Goal: Task Accomplishment & Management: Manage account settings

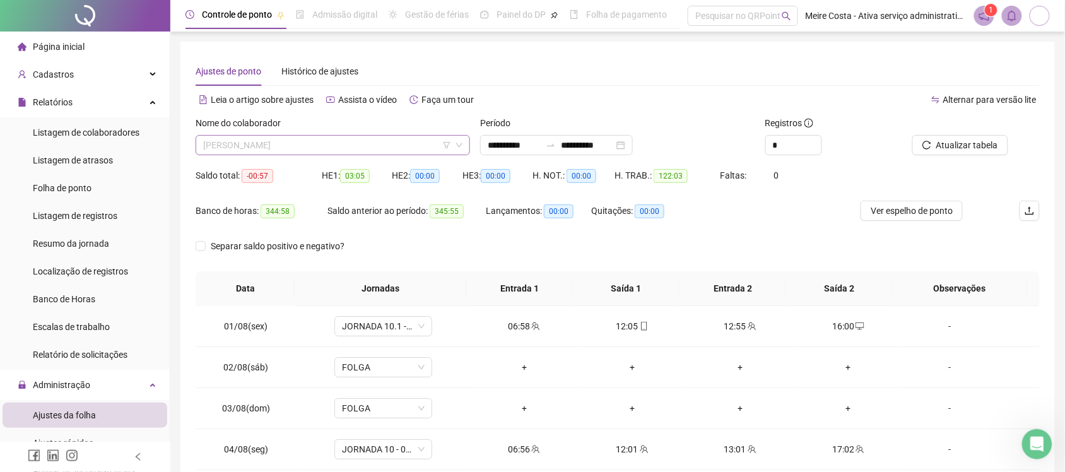
click at [346, 147] on span "[PERSON_NAME]" at bounding box center [332, 145] width 259 height 19
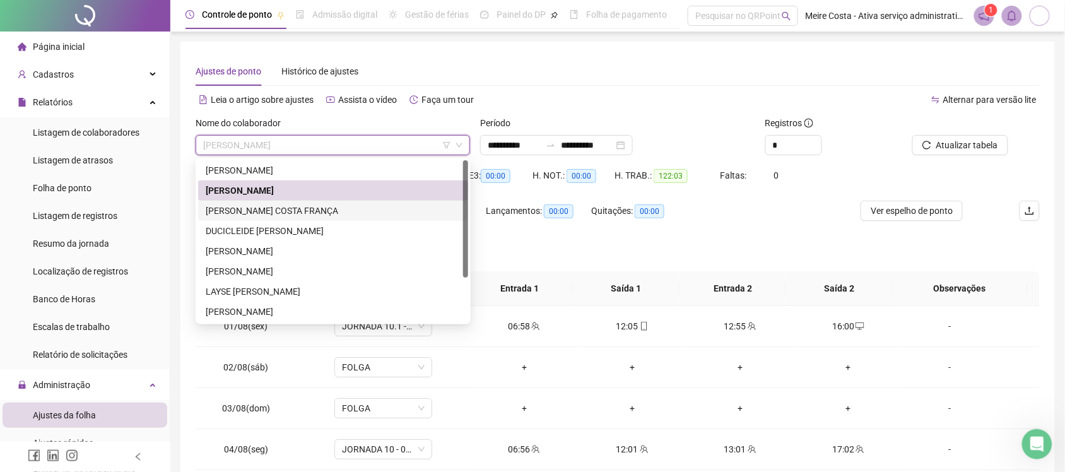
click at [233, 208] on div "[PERSON_NAME] COSTA FRANÇA" at bounding box center [333, 211] width 255 height 14
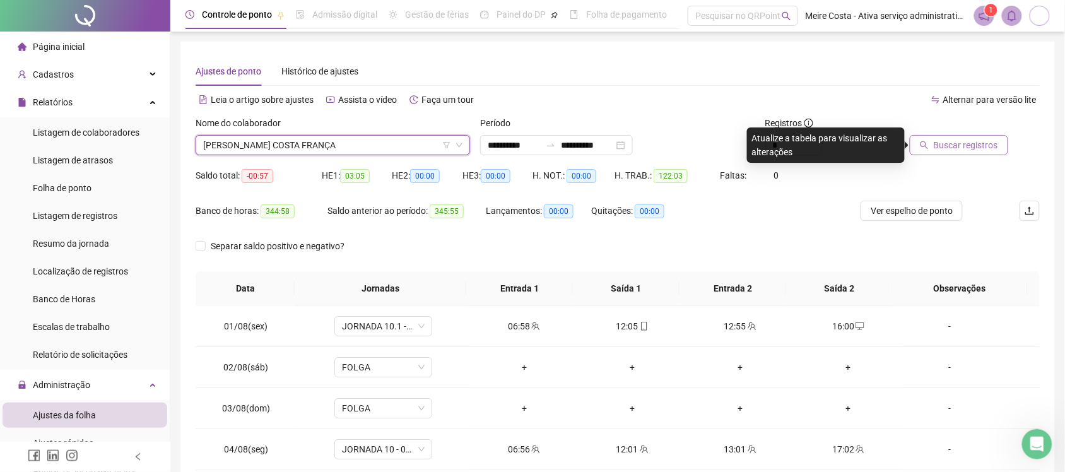
click at [957, 146] on span "Buscar registros" at bounding box center [966, 145] width 64 height 14
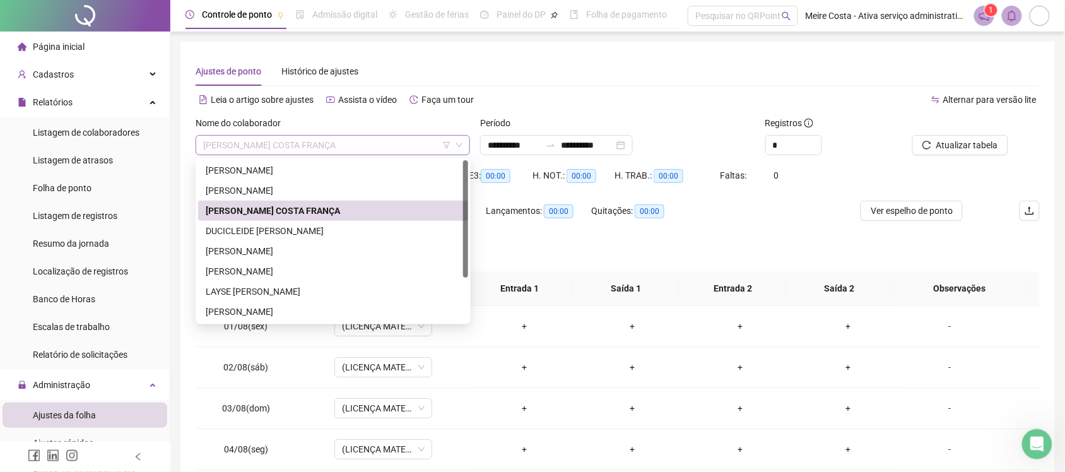
click at [385, 143] on span "[PERSON_NAME] COSTA FRANÇA" at bounding box center [332, 145] width 259 height 19
click at [266, 228] on div "DUCICLEIDE [PERSON_NAME]" at bounding box center [333, 231] width 255 height 14
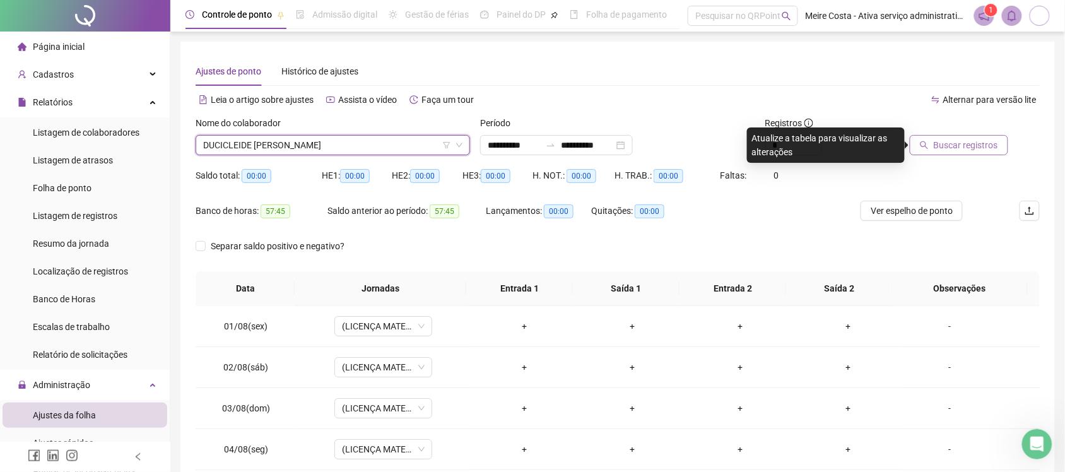
click at [974, 144] on span "Buscar registros" at bounding box center [966, 145] width 64 height 14
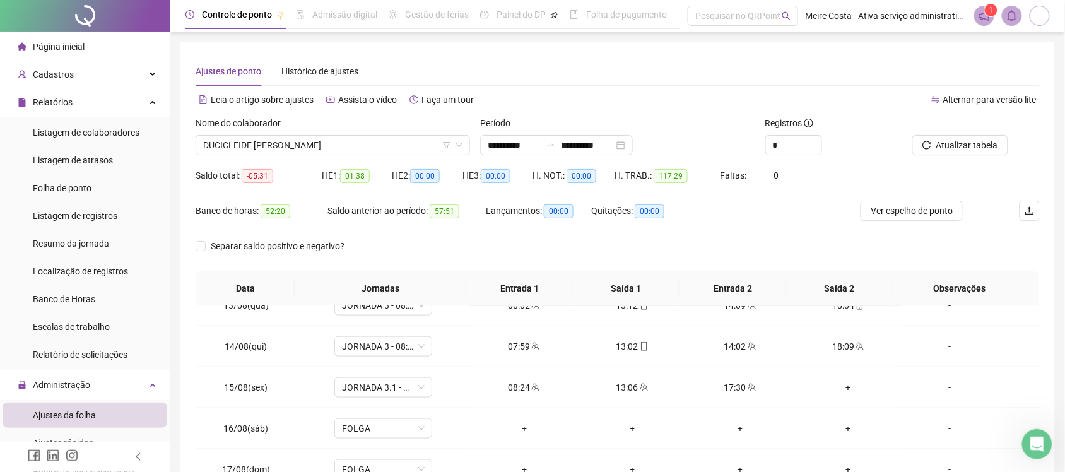
scroll to position [526, 0]
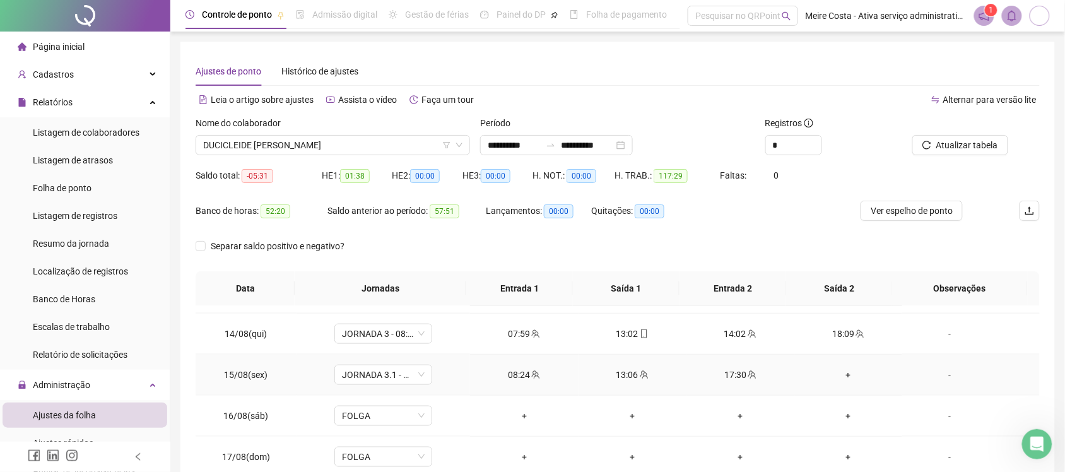
click at [837, 375] on div "+" at bounding box center [848, 375] width 88 height 14
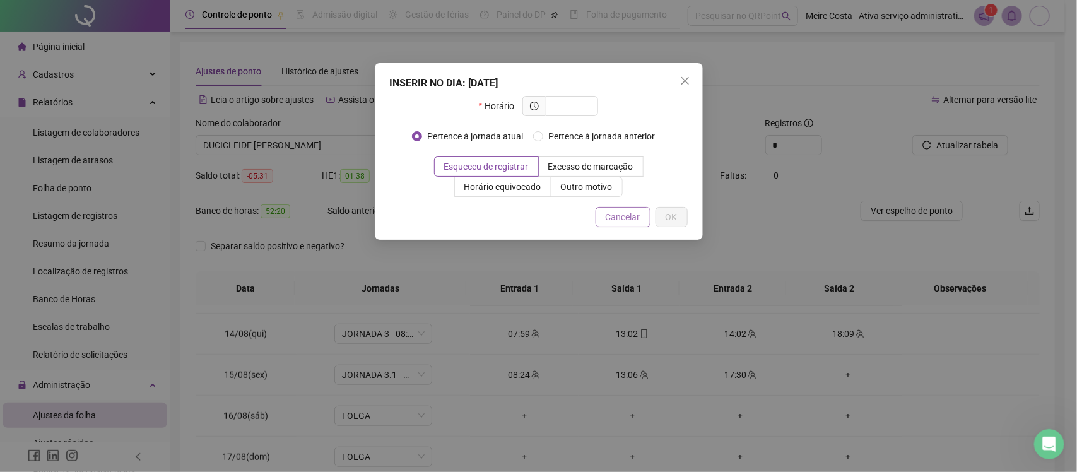
click at [638, 218] on span "Cancelar" at bounding box center [623, 217] width 35 height 14
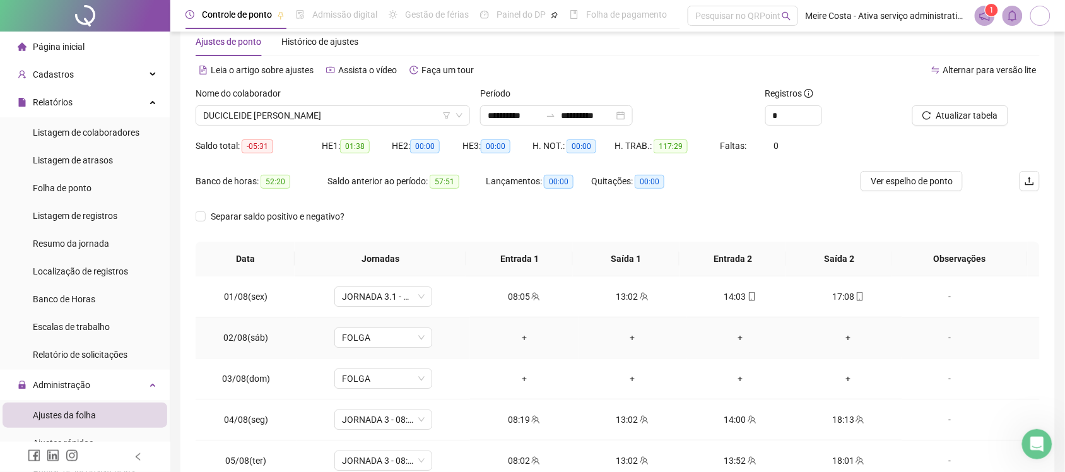
scroll to position [0, 0]
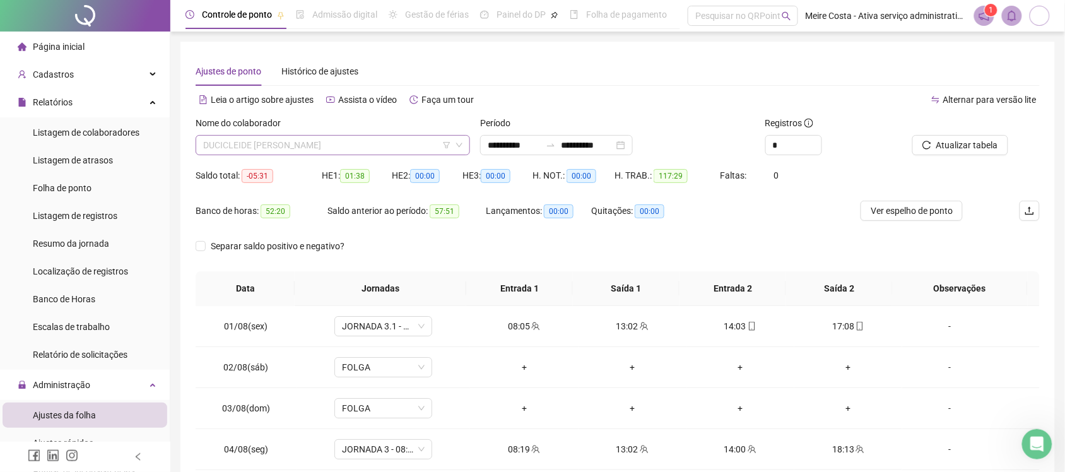
click at [353, 143] on span "DUCICLEIDE [PERSON_NAME]" at bounding box center [332, 145] width 259 height 19
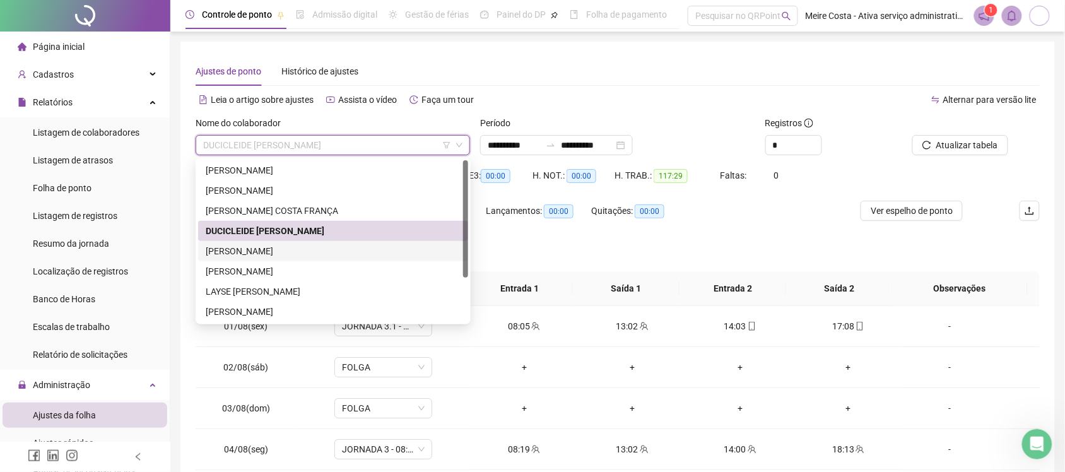
click at [283, 249] on div "[PERSON_NAME]" at bounding box center [333, 251] width 255 height 14
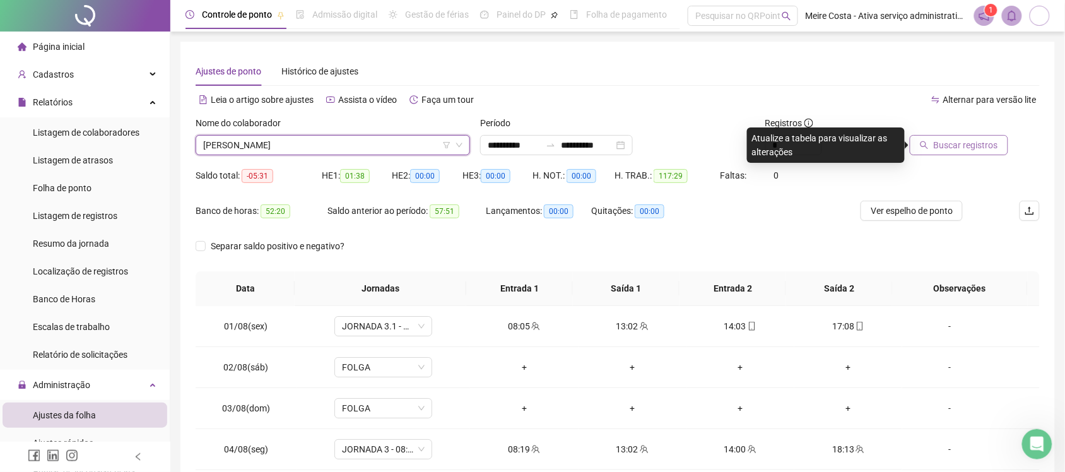
click at [934, 150] on button "Buscar registros" at bounding box center [959, 145] width 98 height 20
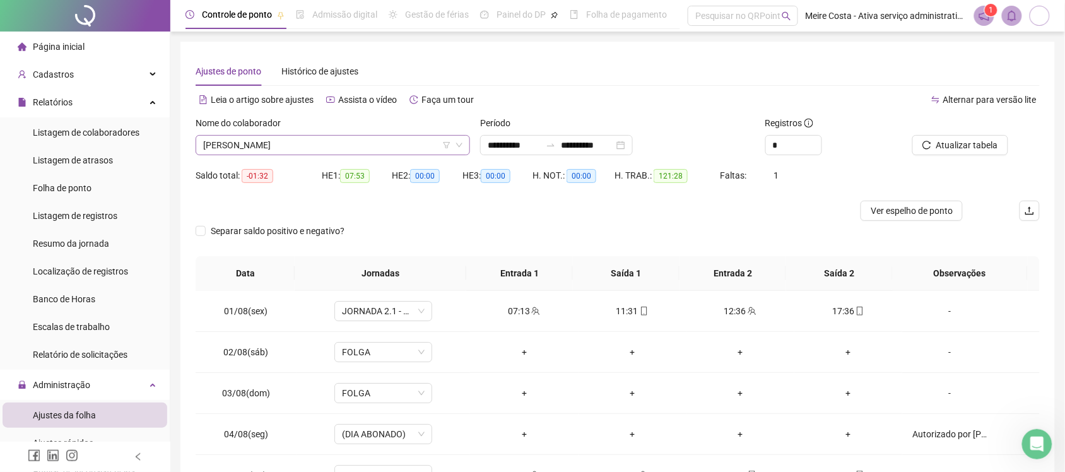
click at [339, 137] on span "[PERSON_NAME]" at bounding box center [332, 145] width 259 height 19
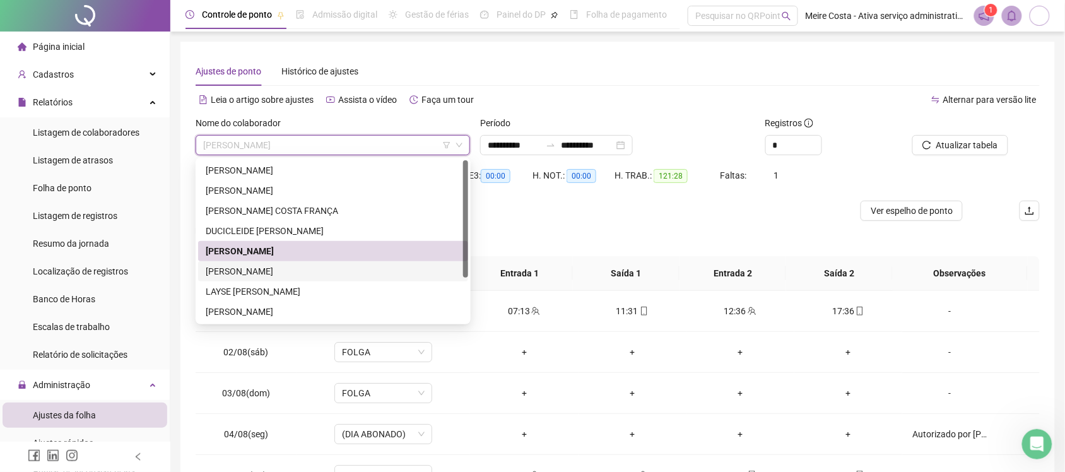
click at [235, 271] on div "[PERSON_NAME]" at bounding box center [333, 271] width 255 height 14
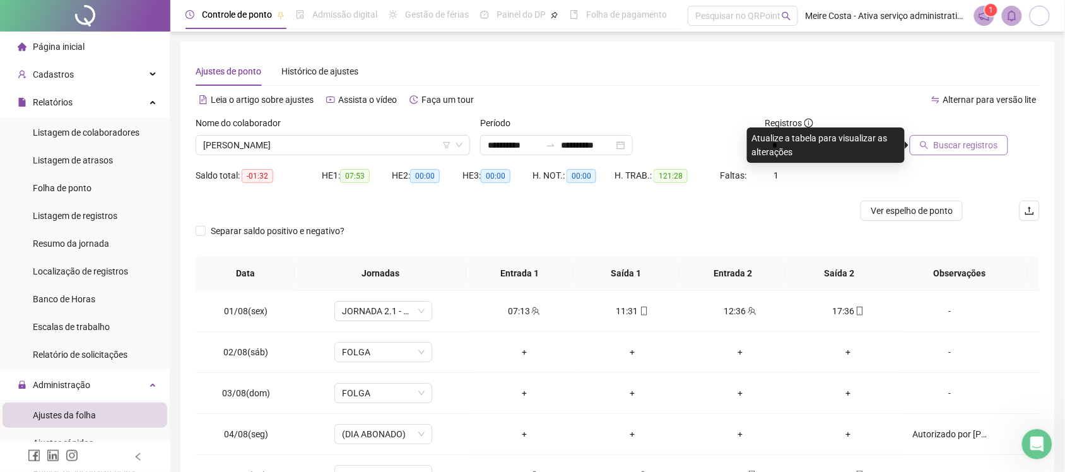
click at [947, 140] on span "Buscar registros" at bounding box center [966, 145] width 64 height 14
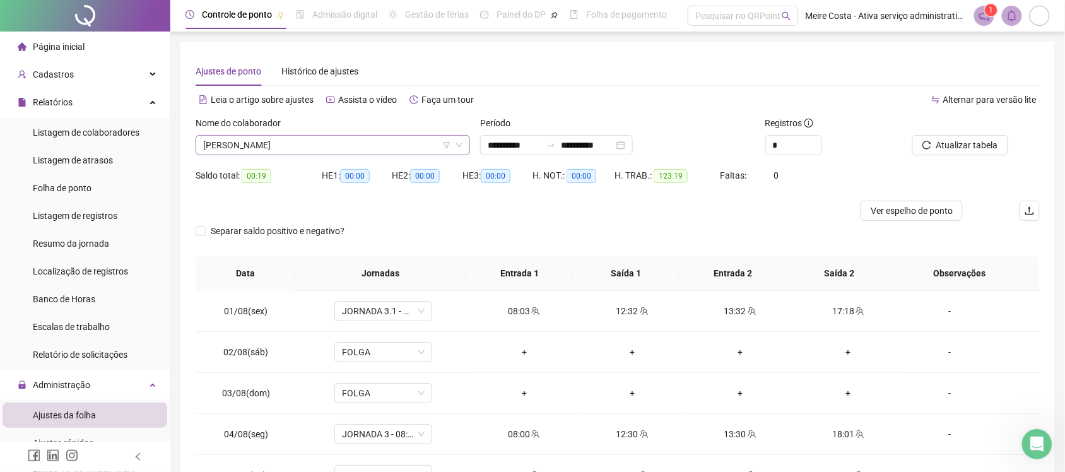
click at [389, 142] on span "[PERSON_NAME]" at bounding box center [332, 145] width 259 height 19
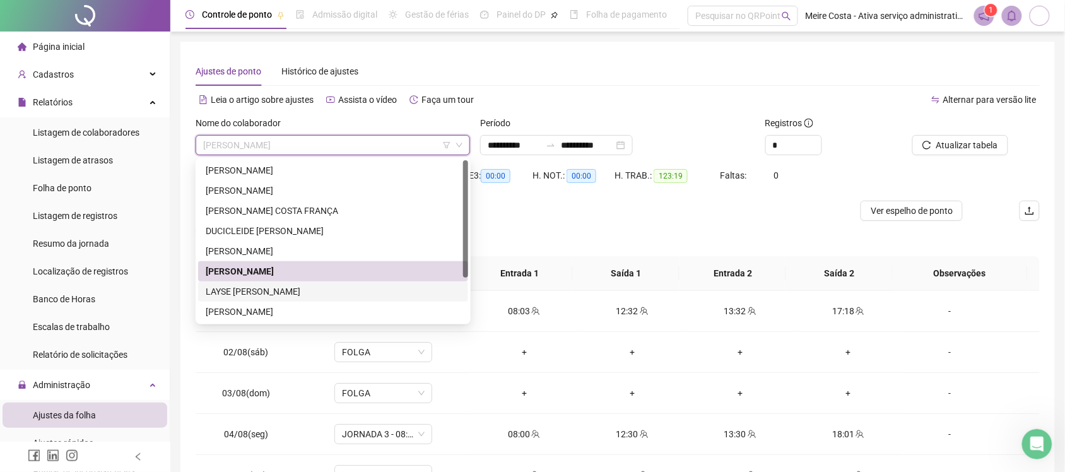
click at [226, 295] on div "LAYSE [PERSON_NAME]" at bounding box center [333, 292] width 255 height 14
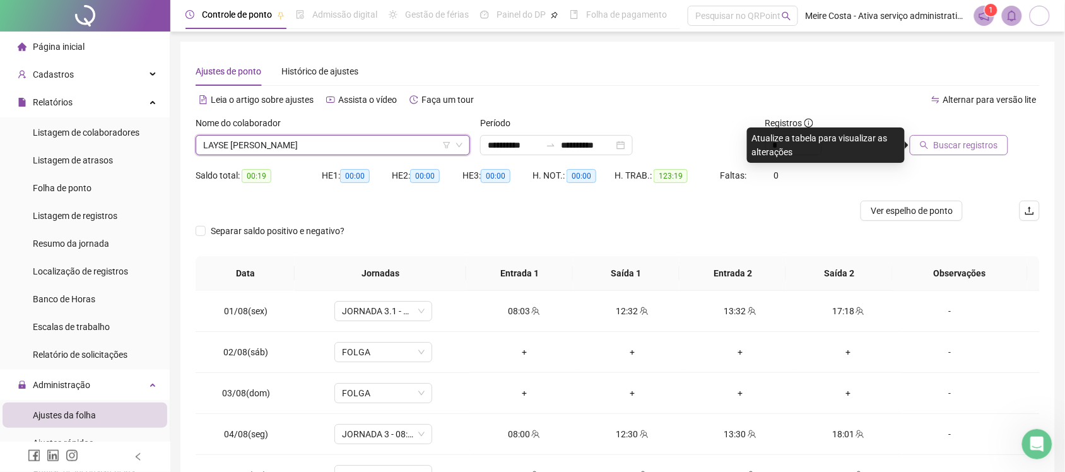
click at [937, 144] on span "Buscar registros" at bounding box center [966, 145] width 64 height 14
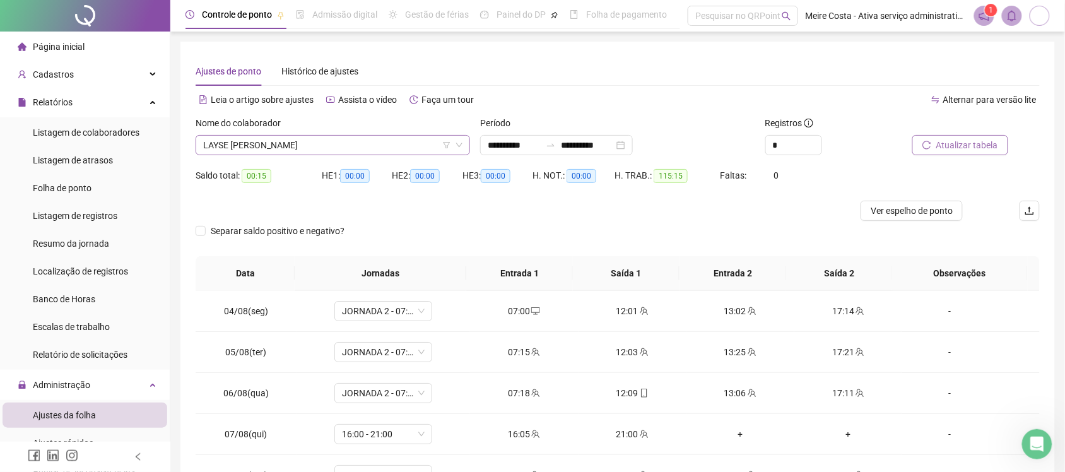
click at [374, 139] on span "LAYSE [PERSON_NAME]" at bounding box center [332, 145] width 259 height 19
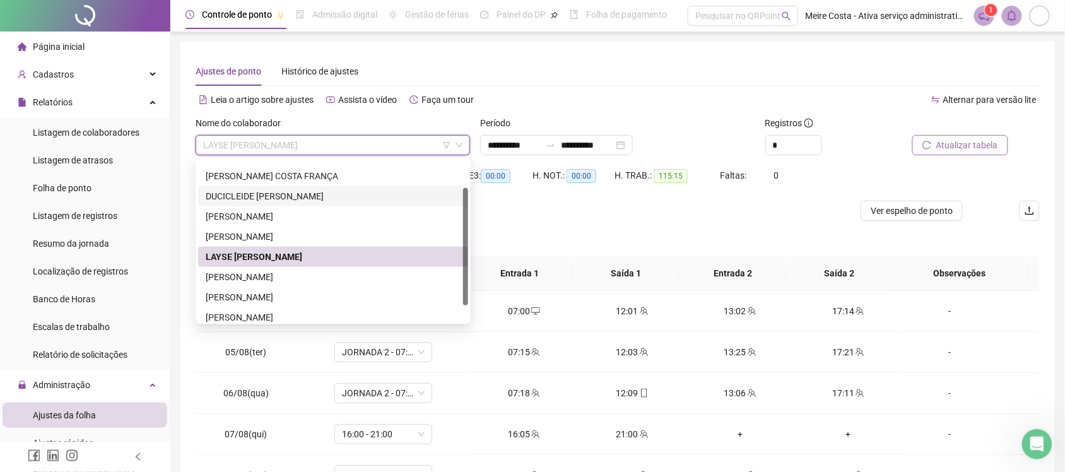
scroll to position [39, 0]
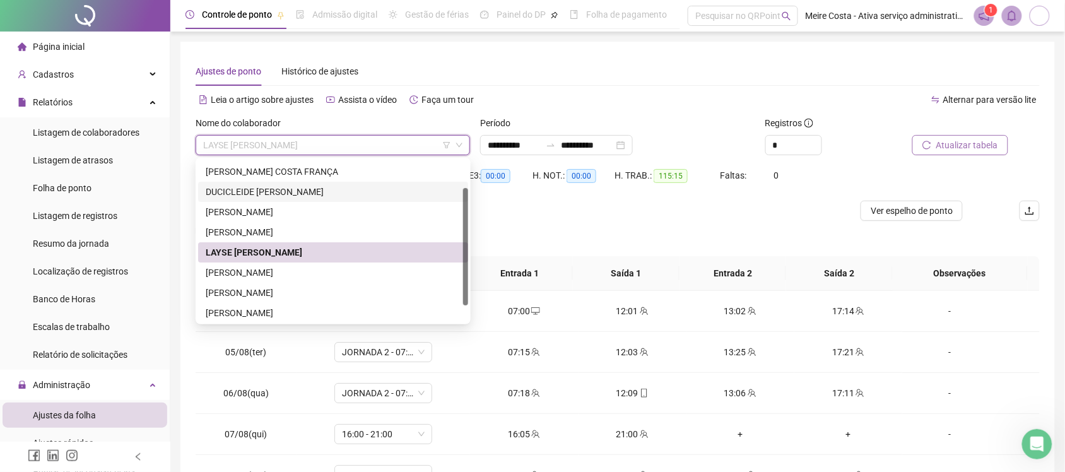
drag, startPoint x: 462, startPoint y: 222, endPoint x: 464, endPoint y: 250, distance: 28.4
click at [464, 250] on div at bounding box center [465, 246] width 5 height 117
click at [276, 295] on div "[PERSON_NAME]" at bounding box center [333, 293] width 255 height 14
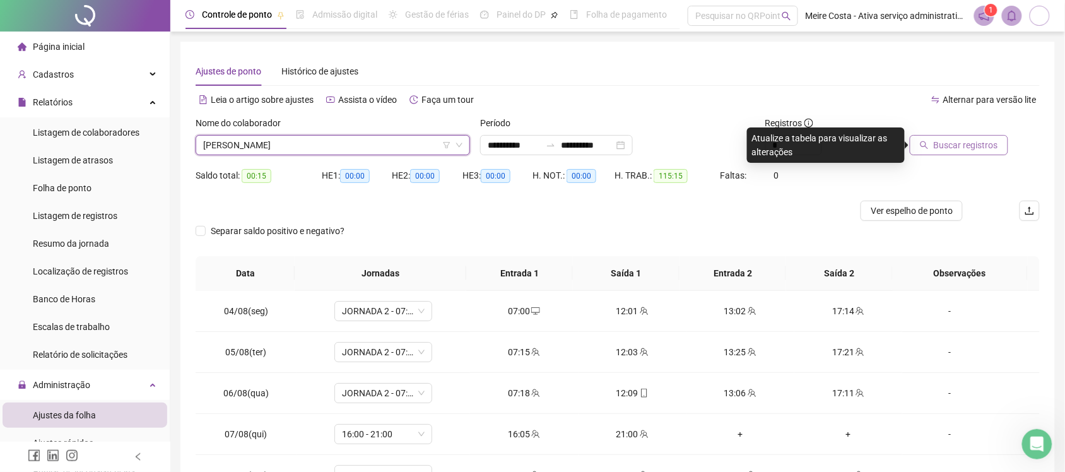
click at [938, 146] on span "Buscar registros" at bounding box center [966, 145] width 64 height 14
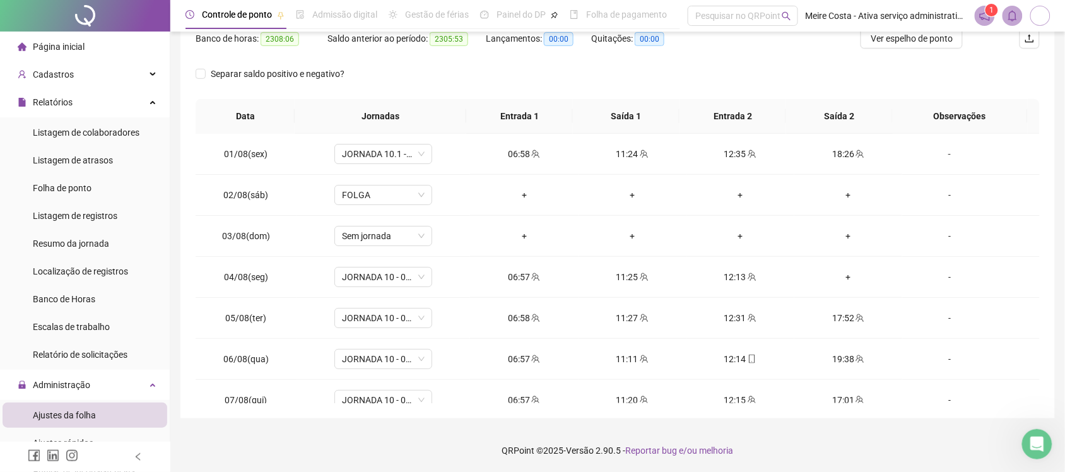
scroll to position [0, 0]
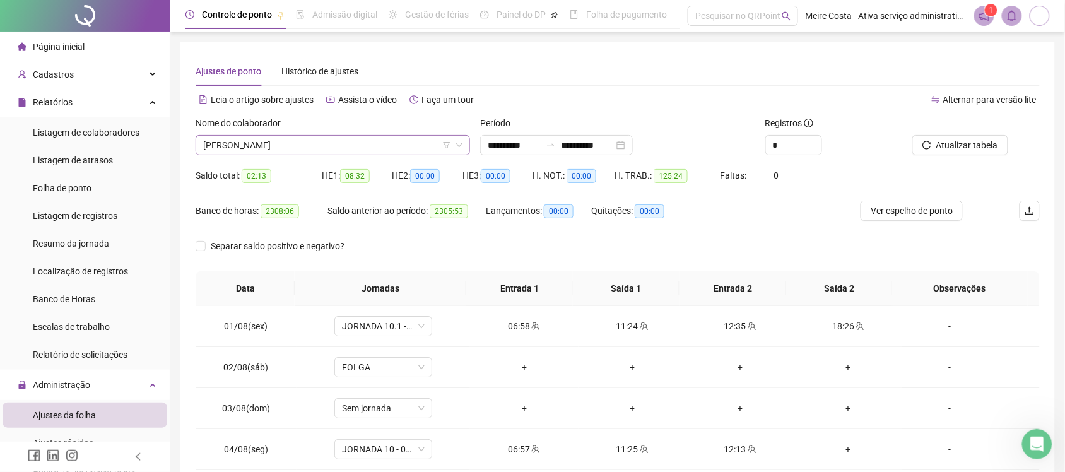
click at [341, 150] on span "[PERSON_NAME]" at bounding box center [332, 145] width 259 height 19
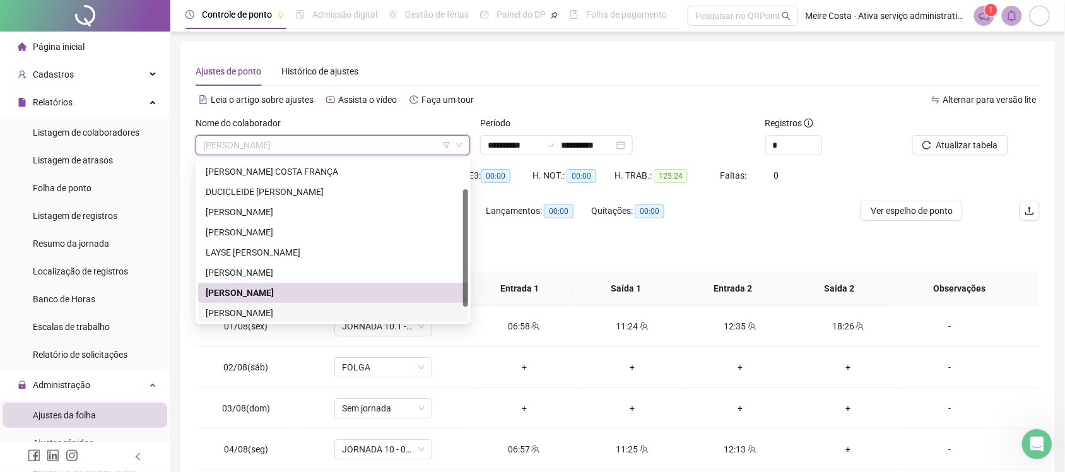
click at [317, 316] on div "[PERSON_NAME]" at bounding box center [333, 313] width 255 height 14
click at [317, 316] on td "JORNADA 10.1 - 07:00 AS 11:00 / 12:00 AS 16:00" at bounding box center [384, 326] width 174 height 41
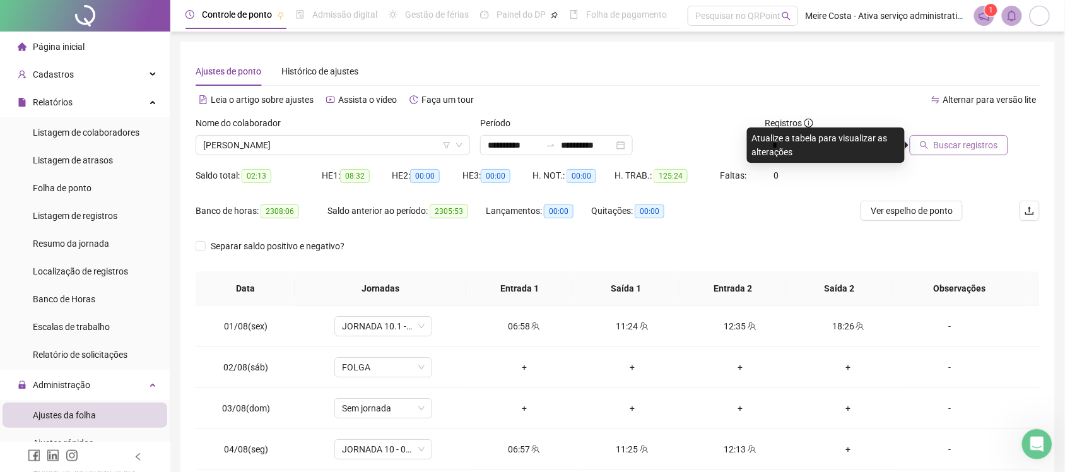
click at [945, 146] on span "Buscar registros" at bounding box center [966, 145] width 64 height 14
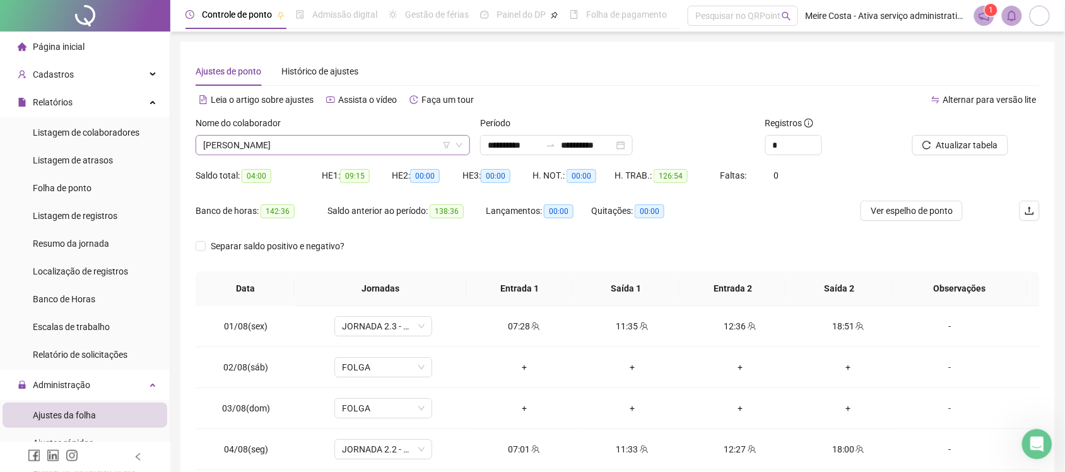
click at [401, 137] on span "[PERSON_NAME]" at bounding box center [332, 145] width 259 height 19
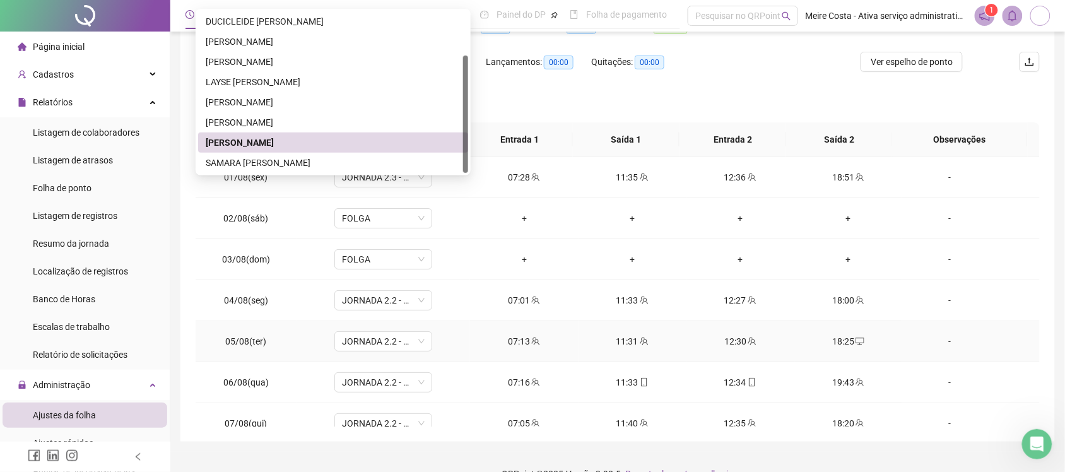
scroll to position [172, 0]
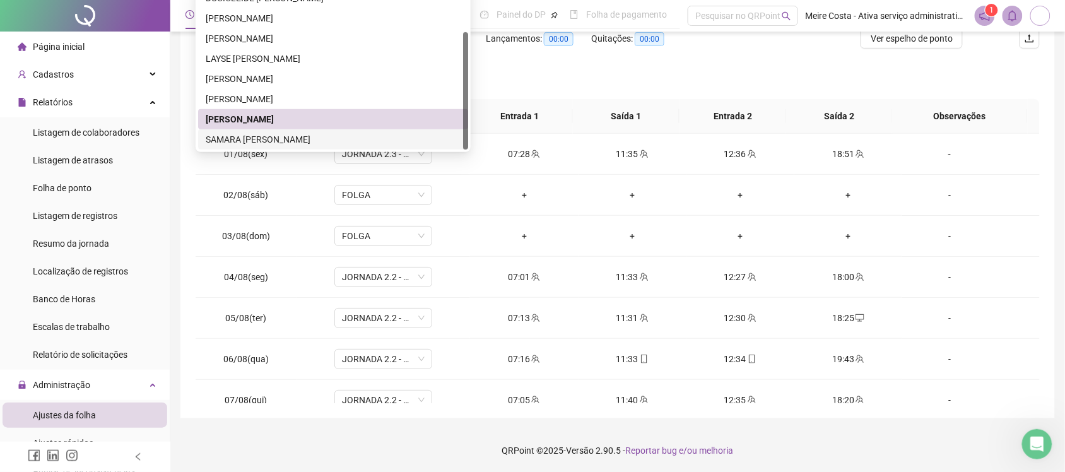
click at [259, 139] on div "SAMARA [PERSON_NAME]" at bounding box center [333, 139] width 255 height 14
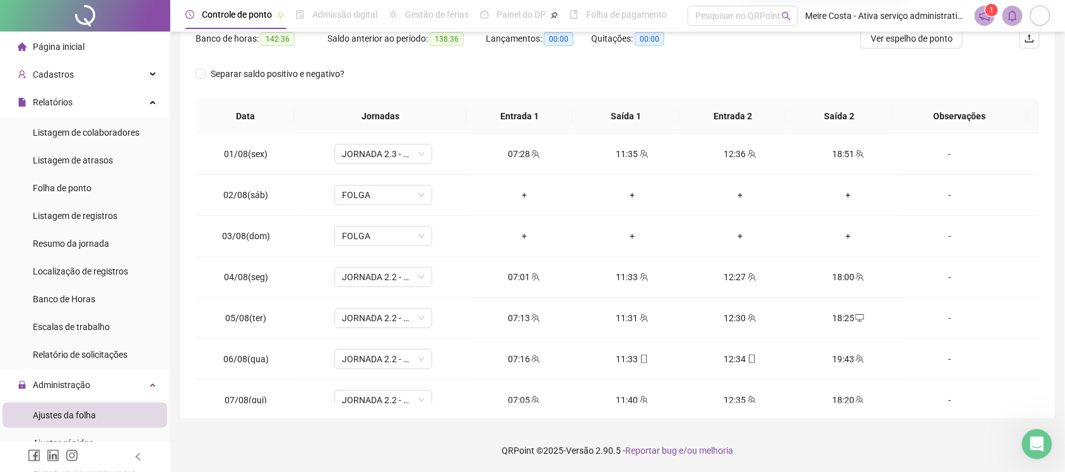
scroll to position [0, 0]
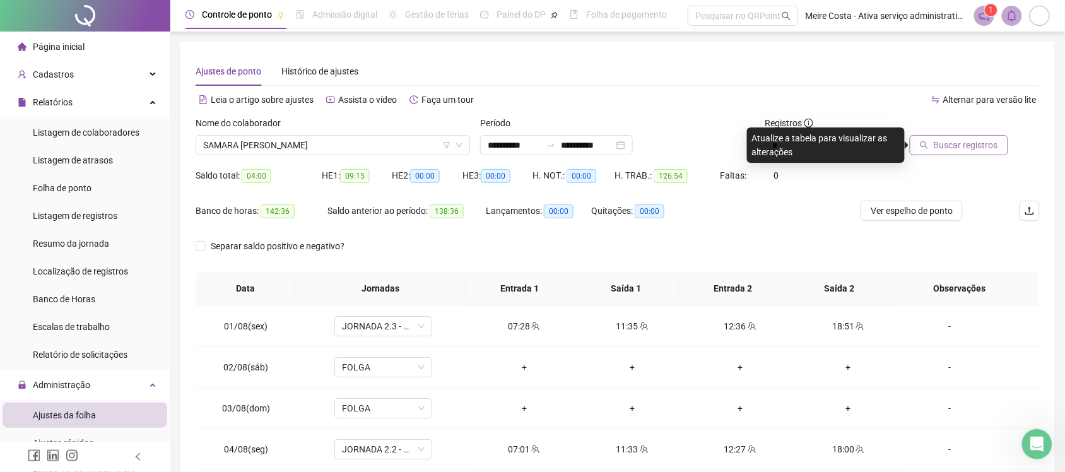
click at [950, 142] on span "Buscar registros" at bounding box center [966, 145] width 64 height 14
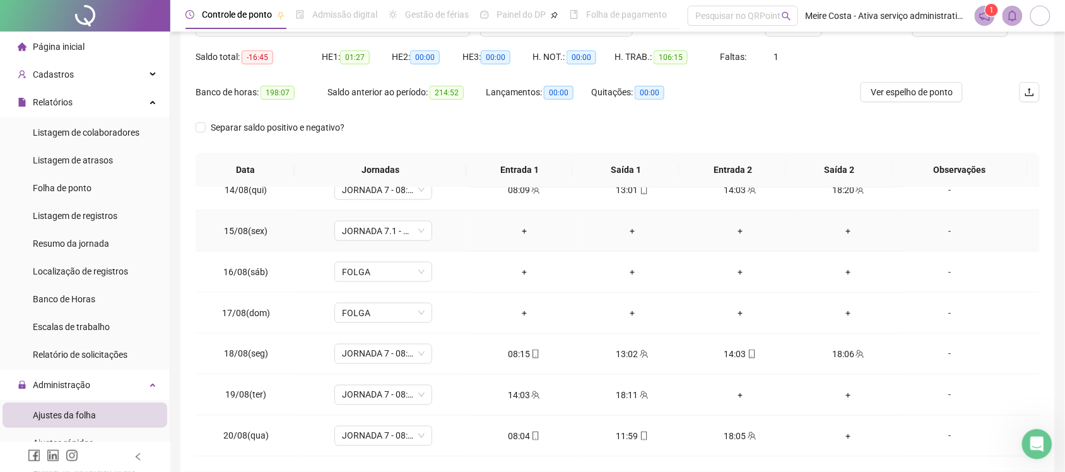
scroll to position [172, 0]
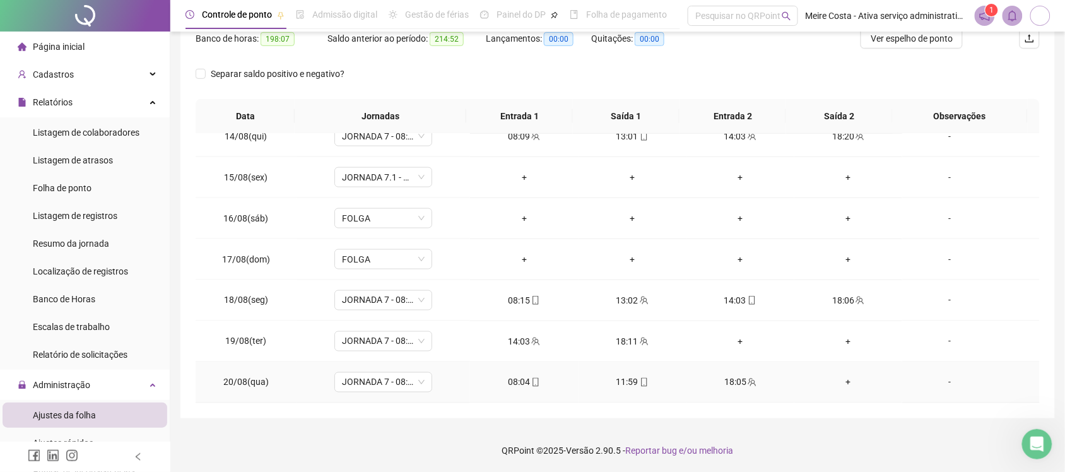
click at [837, 384] on div "+" at bounding box center [848, 382] width 88 height 14
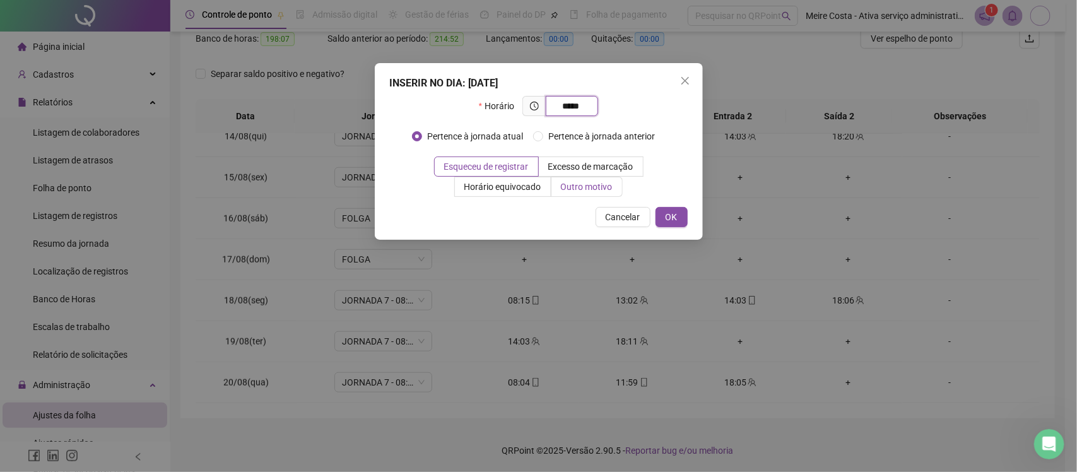
type input "*****"
click at [590, 185] on span "Outro motivo" at bounding box center [587, 187] width 52 height 10
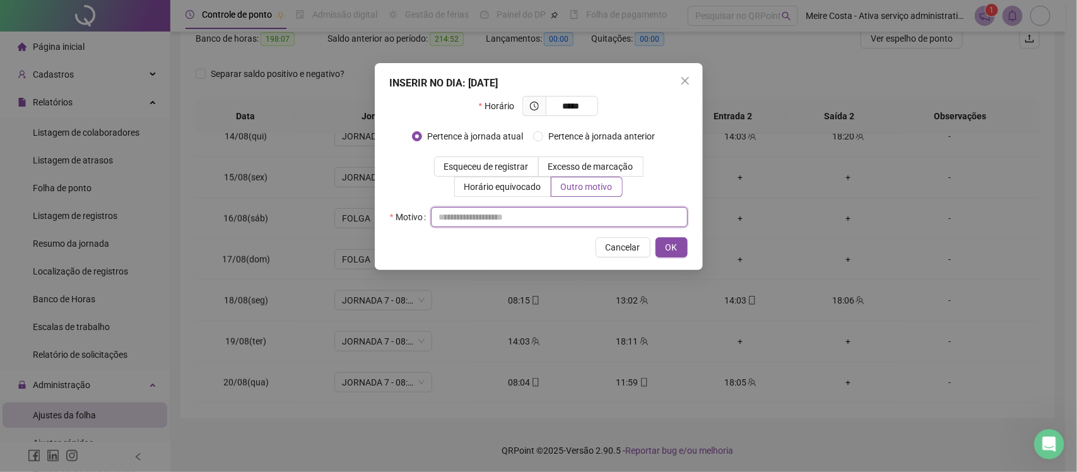
click at [539, 221] on input "text" at bounding box center [559, 217] width 257 height 20
type input "**********"
click at [673, 248] on span "OK" at bounding box center [672, 247] width 12 height 14
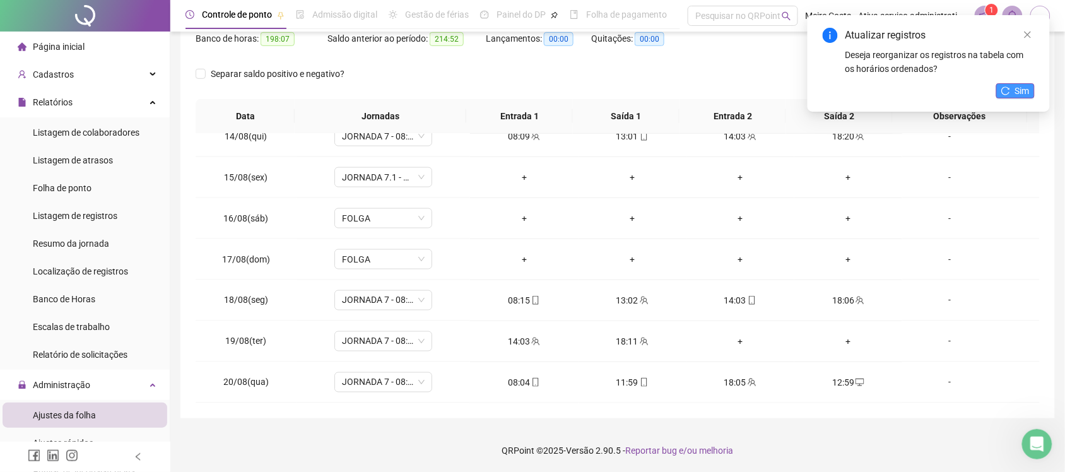
click at [1017, 86] on span "Sim" at bounding box center [1022, 91] width 15 height 14
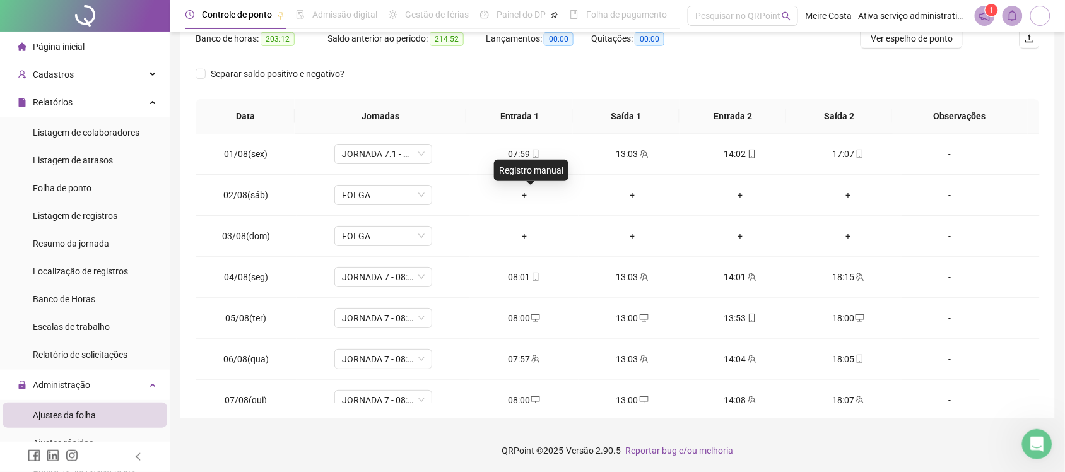
scroll to position [526, 0]
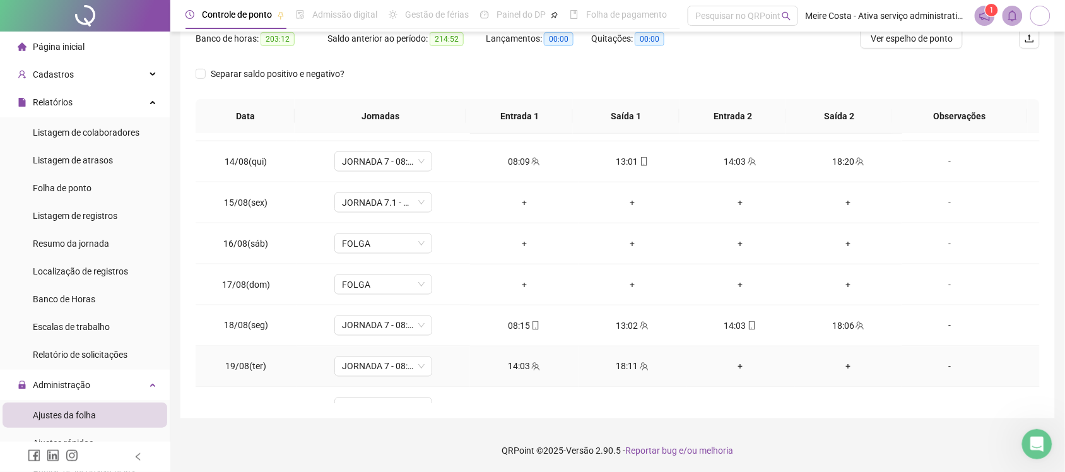
click at [734, 368] on div "+" at bounding box center [741, 367] width 88 height 14
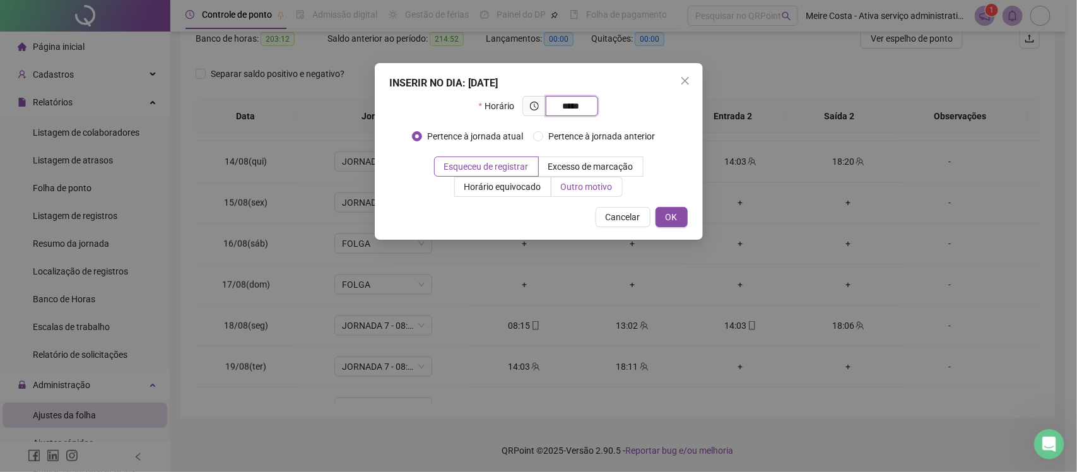
type input "*****"
click at [581, 190] on span "Outro motivo" at bounding box center [587, 187] width 52 height 10
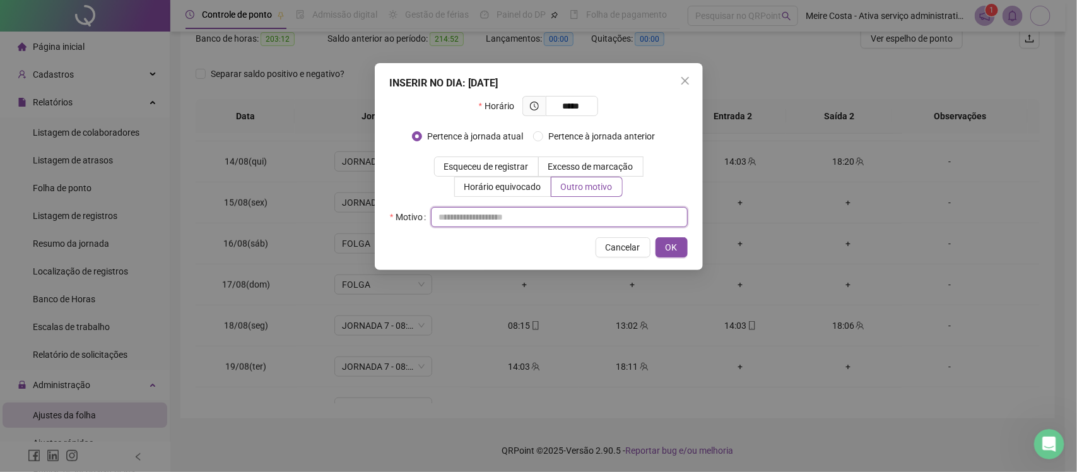
click at [519, 216] on input "text" at bounding box center [559, 217] width 257 height 20
type input "**********"
click at [673, 244] on span "OK" at bounding box center [672, 247] width 12 height 14
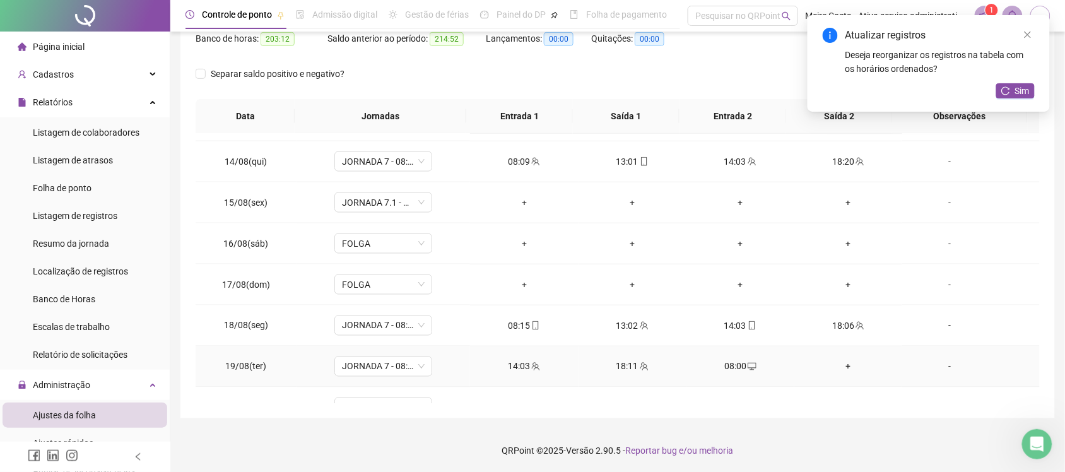
click at [842, 369] on div "+" at bounding box center [848, 367] width 88 height 14
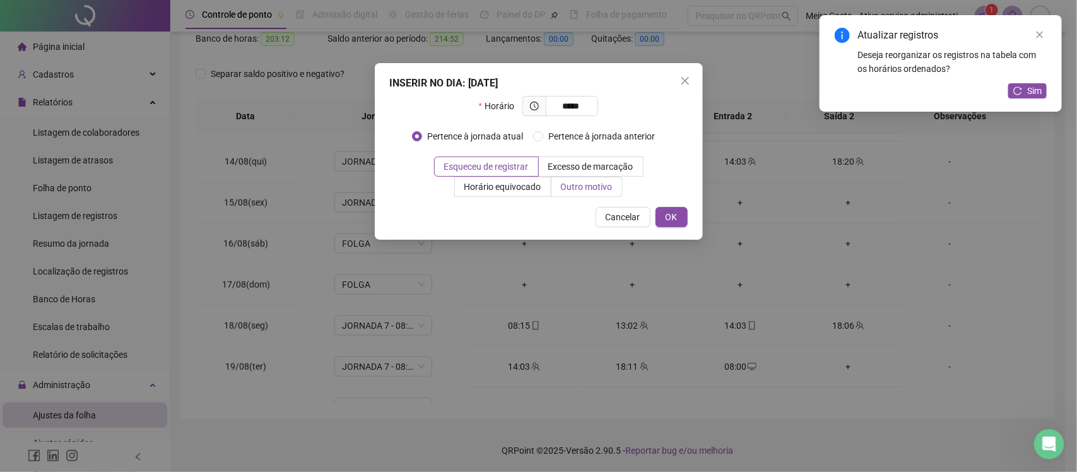
type input "*****"
click at [585, 189] on span "Outro motivo" at bounding box center [587, 187] width 52 height 10
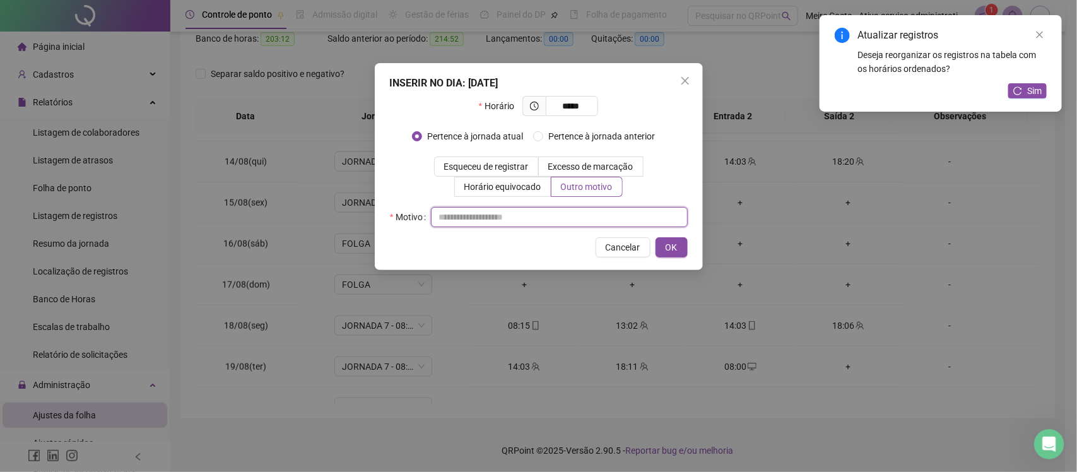
click at [572, 223] on input "text" at bounding box center [559, 217] width 257 height 20
type input "**********"
click at [670, 249] on span "OK" at bounding box center [672, 247] width 12 height 14
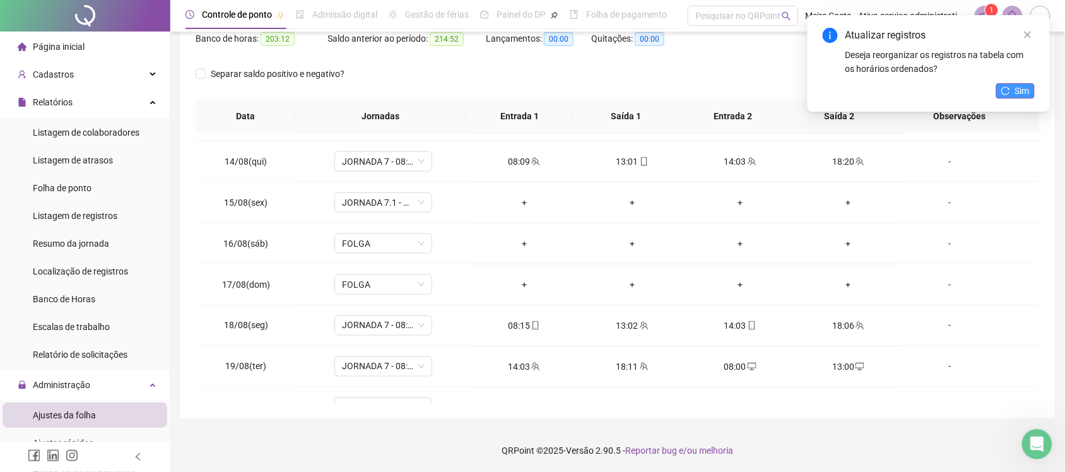
click at [1013, 90] on button "Sim" at bounding box center [1015, 90] width 38 height 15
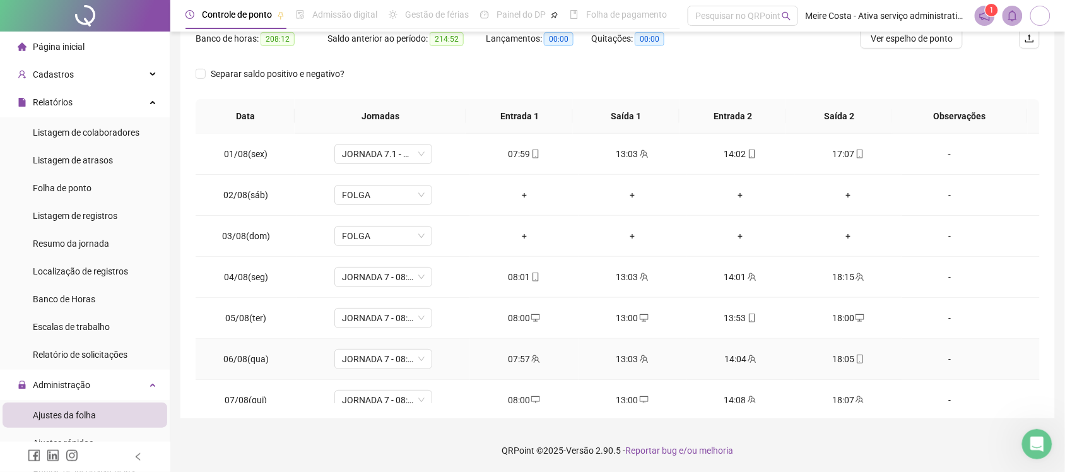
scroll to position [0, 0]
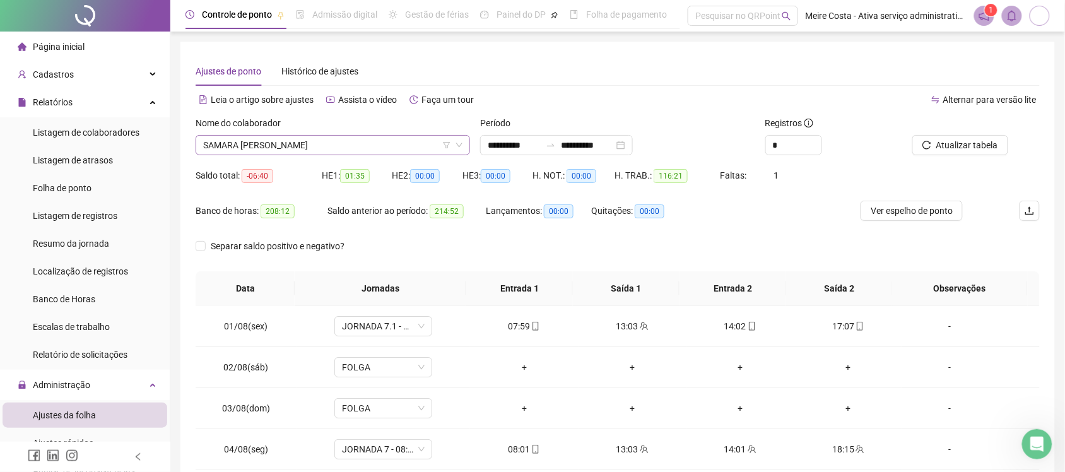
click at [416, 142] on span "SAMARA [PERSON_NAME]" at bounding box center [332, 145] width 259 height 19
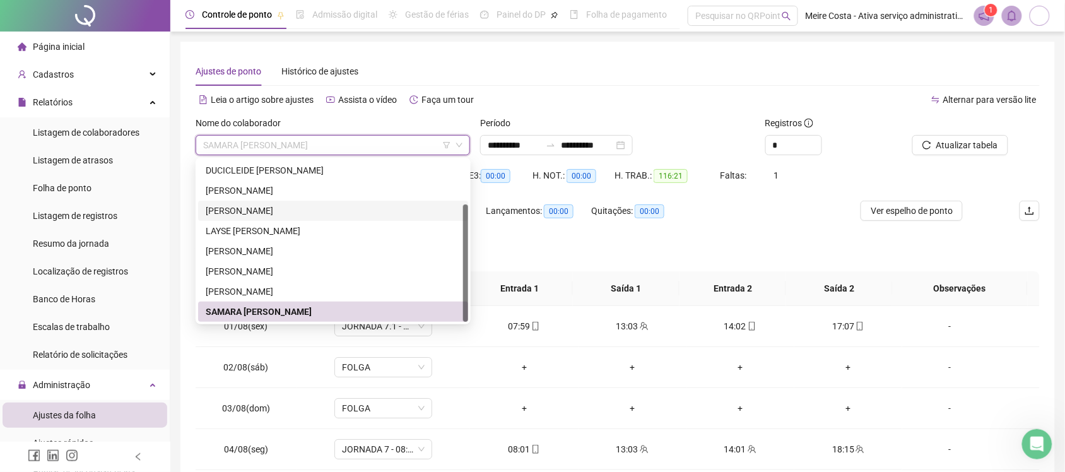
drag, startPoint x: 464, startPoint y: 206, endPoint x: 464, endPoint y: 233, distance: 27.1
click at [464, 233] on div at bounding box center [465, 262] width 5 height 117
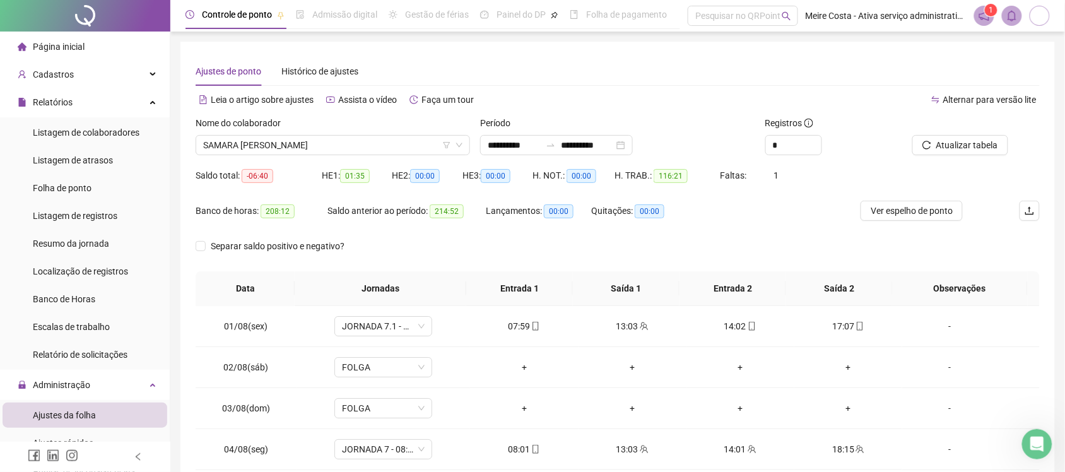
click at [49, 45] on span "Página inicial" at bounding box center [59, 47] width 52 height 10
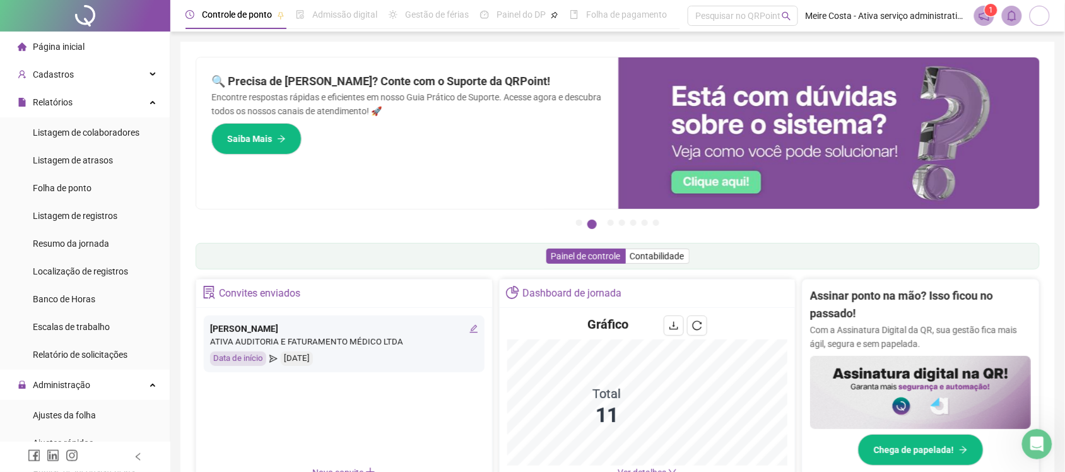
click at [61, 45] on span "Página inicial" at bounding box center [59, 47] width 52 height 10
